Goal: Task Accomplishment & Management: Manage account settings

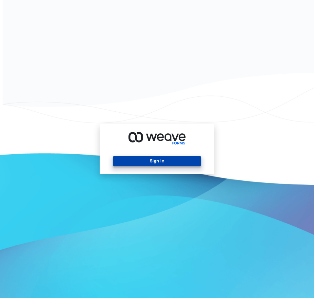
click at [147, 158] on button "Sign In" at bounding box center [156, 161] width 87 height 10
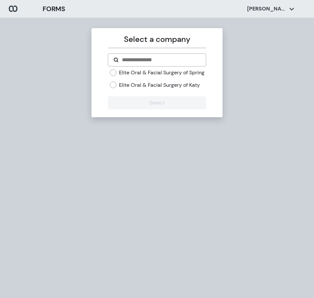
click at [126, 76] on label "Elite Oral & Facial Surgery of Spring" at bounding box center [161, 72] width 85 height 7
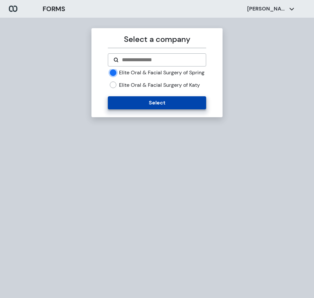
click at [131, 109] on button "Select" at bounding box center [157, 102] width 98 height 13
